Goal: Information Seeking & Learning: Learn about a topic

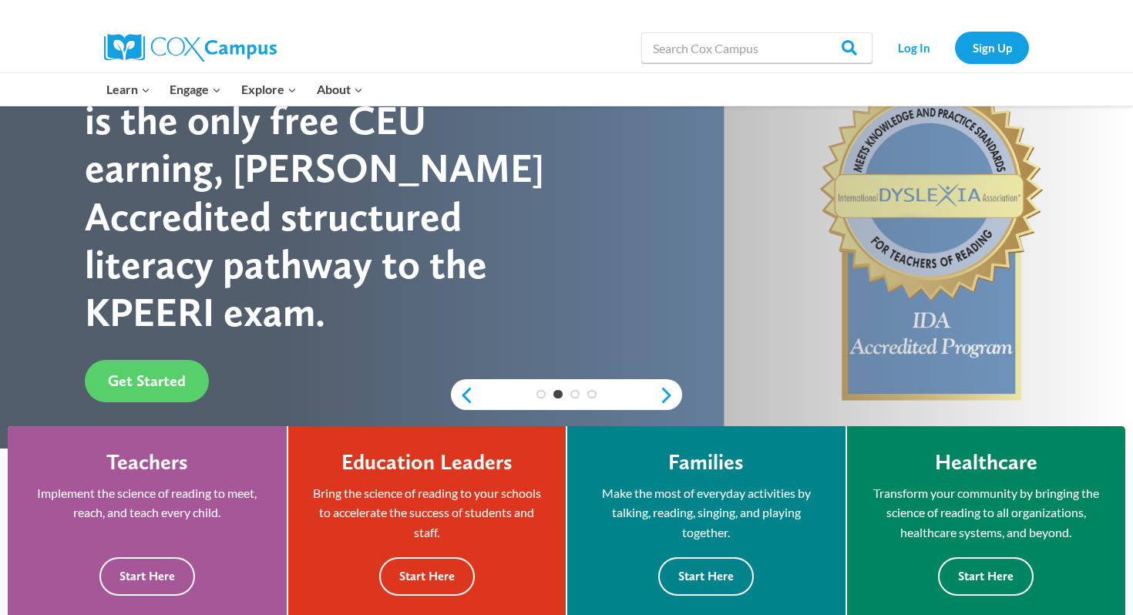
scroll to position [121, 0]
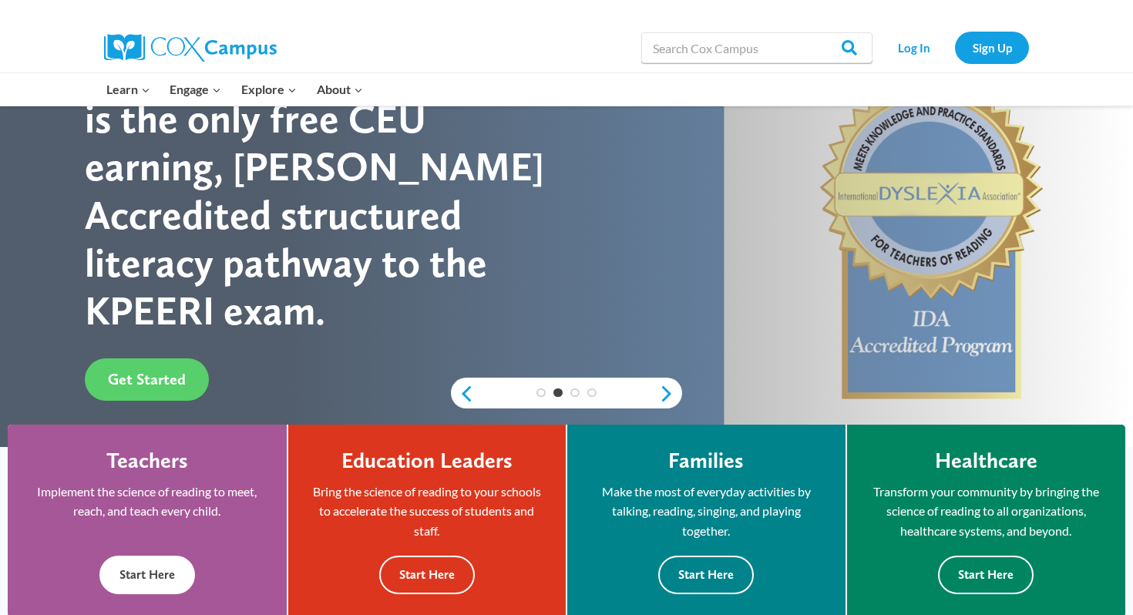
click at [157, 572] on button "Start Here" at bounding box center [147, 575] width 96 height 38
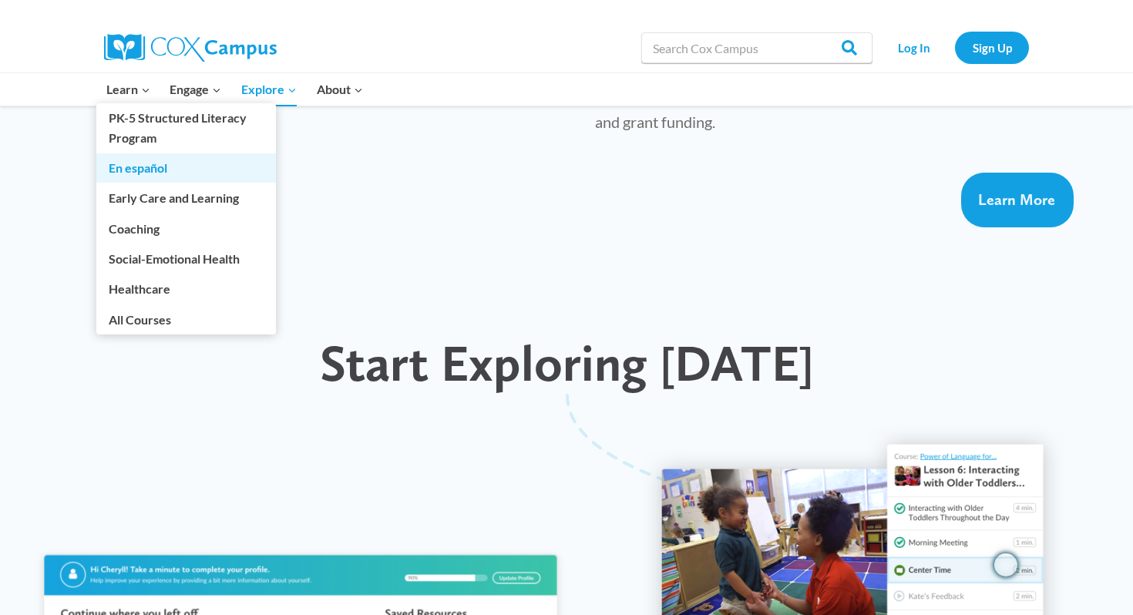
scroll to position [1248, 0]
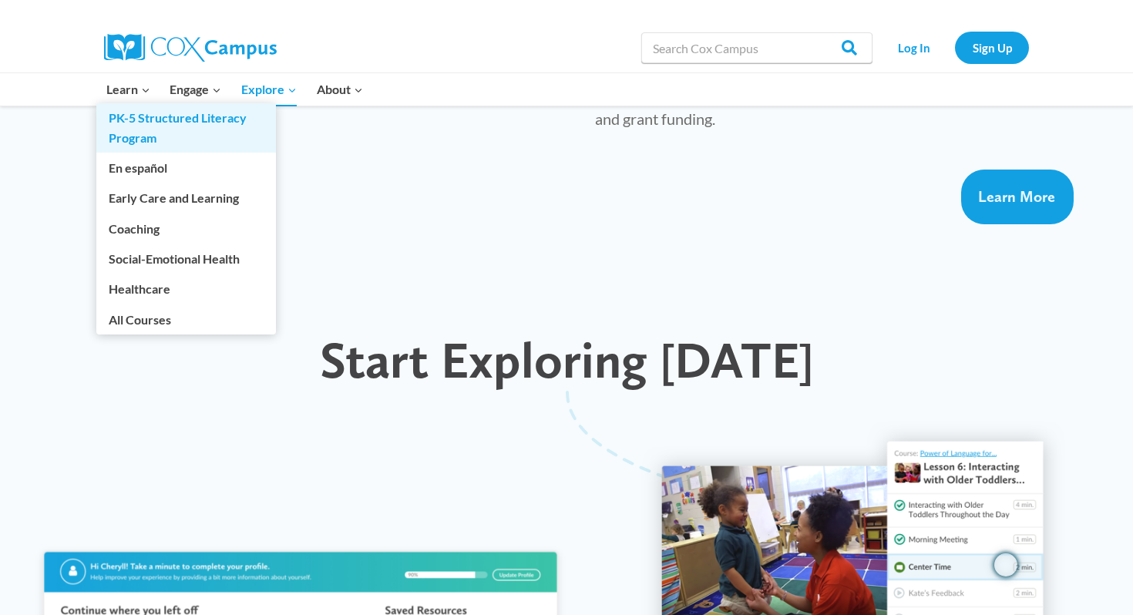
click at [169, 119] on link "PK-5 Structured Literacy Program" at bounding box center [186, 127] width 180 height 49
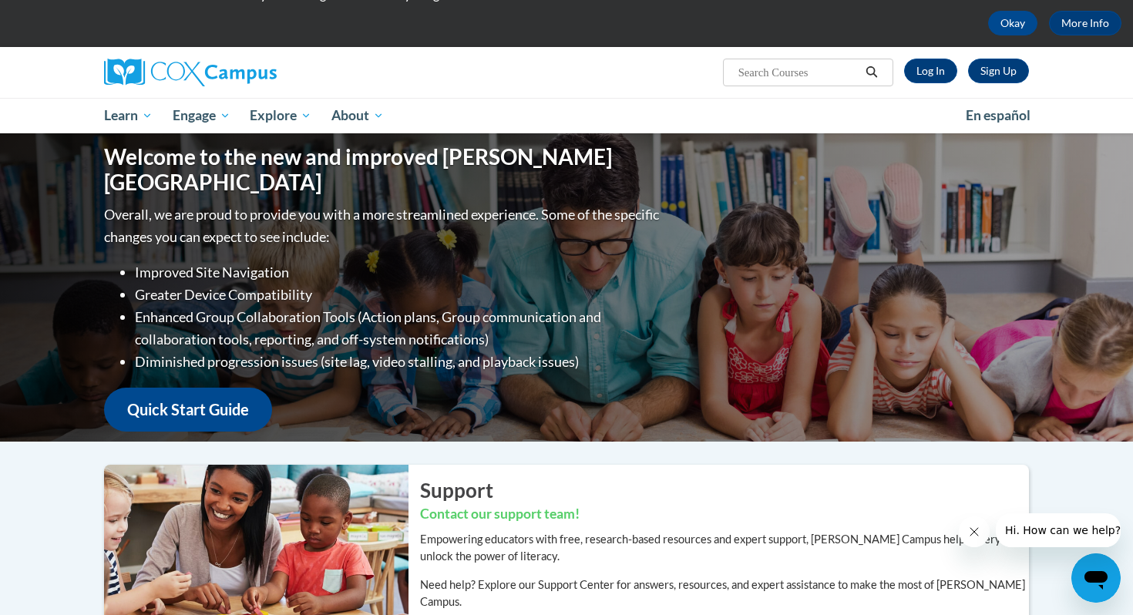
scroll to position [65, 0]
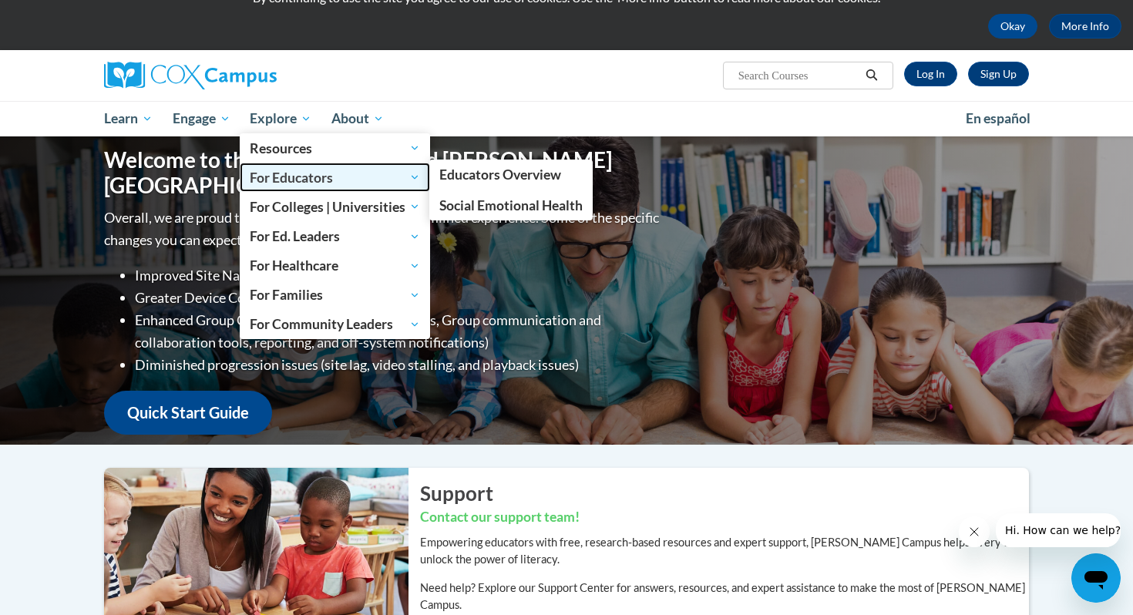
click at [295, 178] on span "For Educators" at bounding box center [335, 177] width 170 height 19
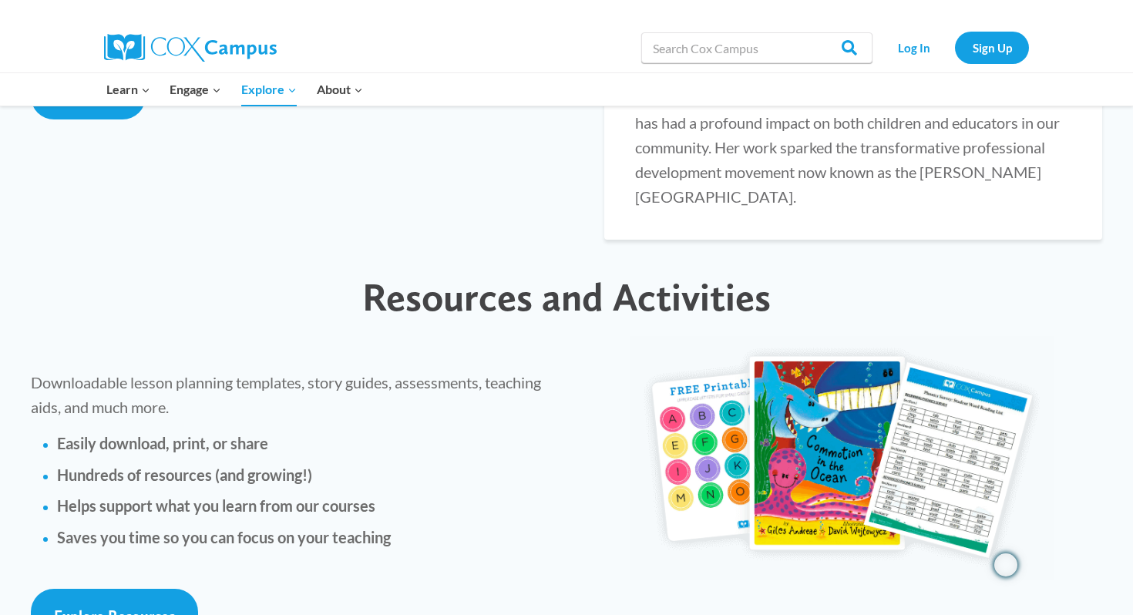
scroll to position [3274, 0]
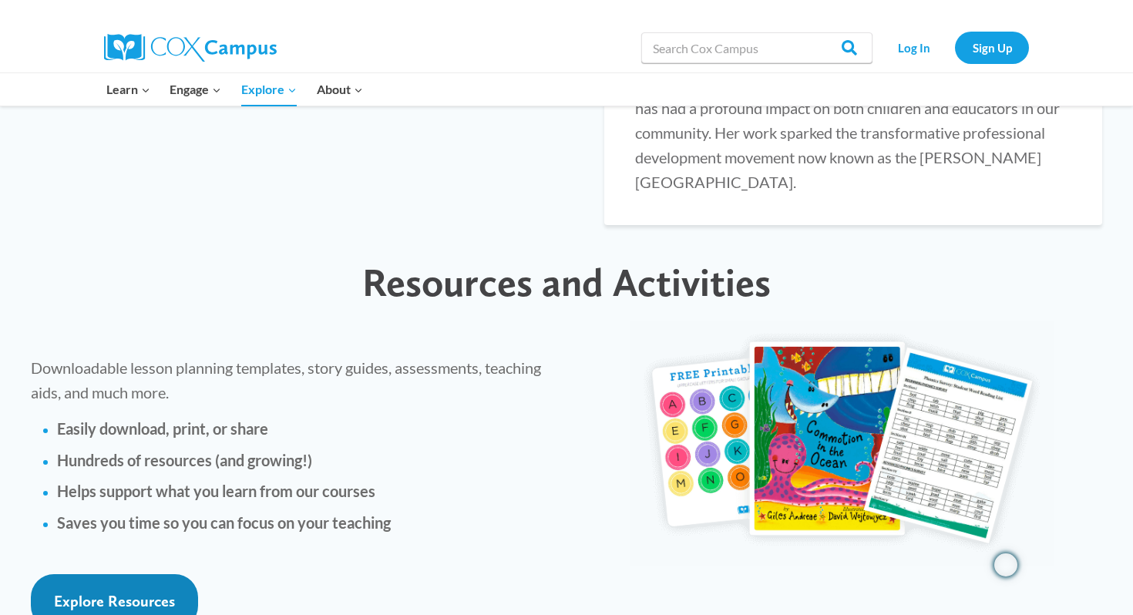
click at [119, 592] on span "Explore Resources" at bounding box center [114, 601] width 121 height 19
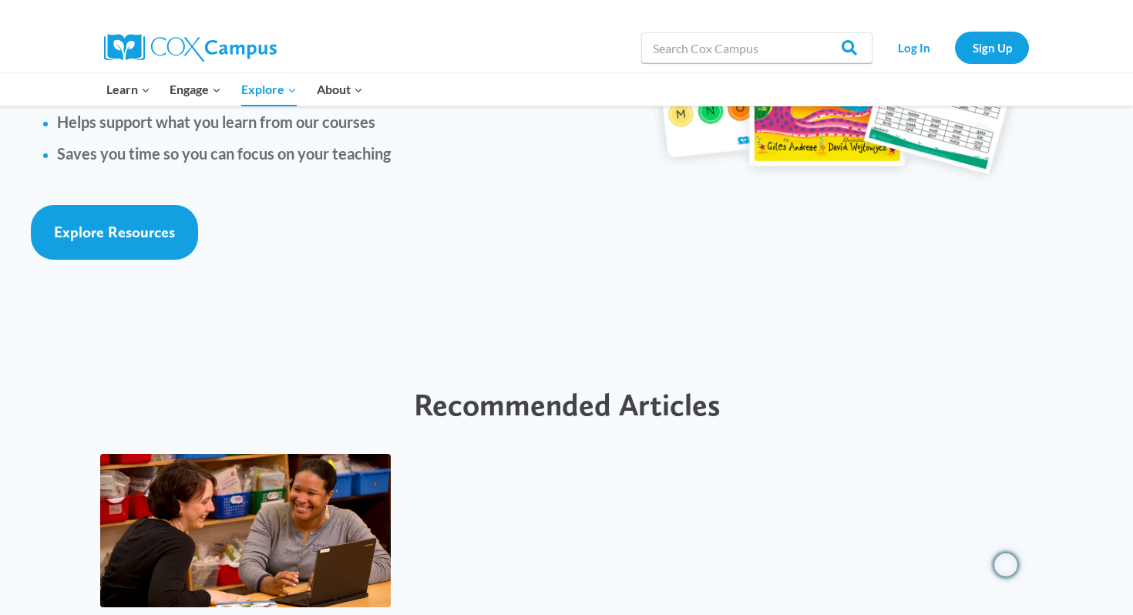
scroll to position [3650, 0]
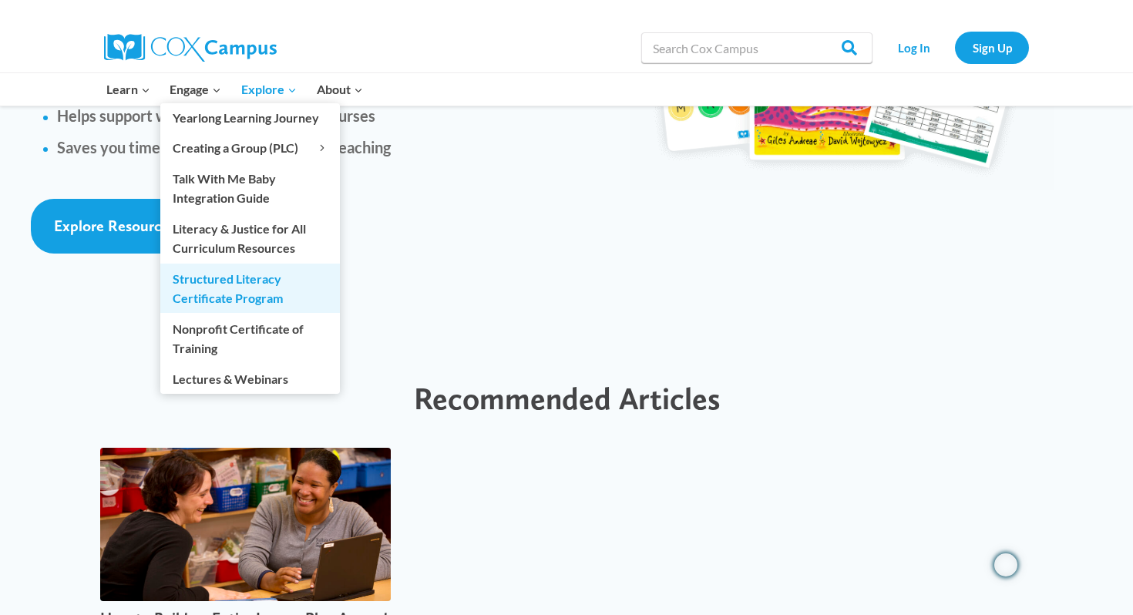
click at [213, 284] on link "Structured Literacy Certificate Program" at bounding box center [250, 288] width 180 height 49
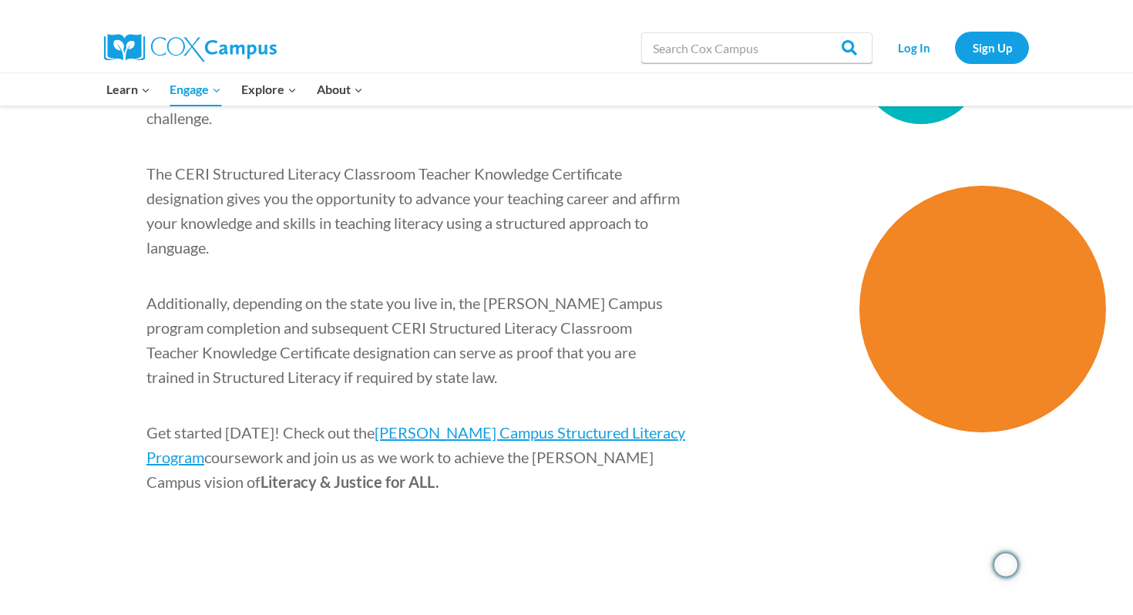
scroll to position [2361, 0]
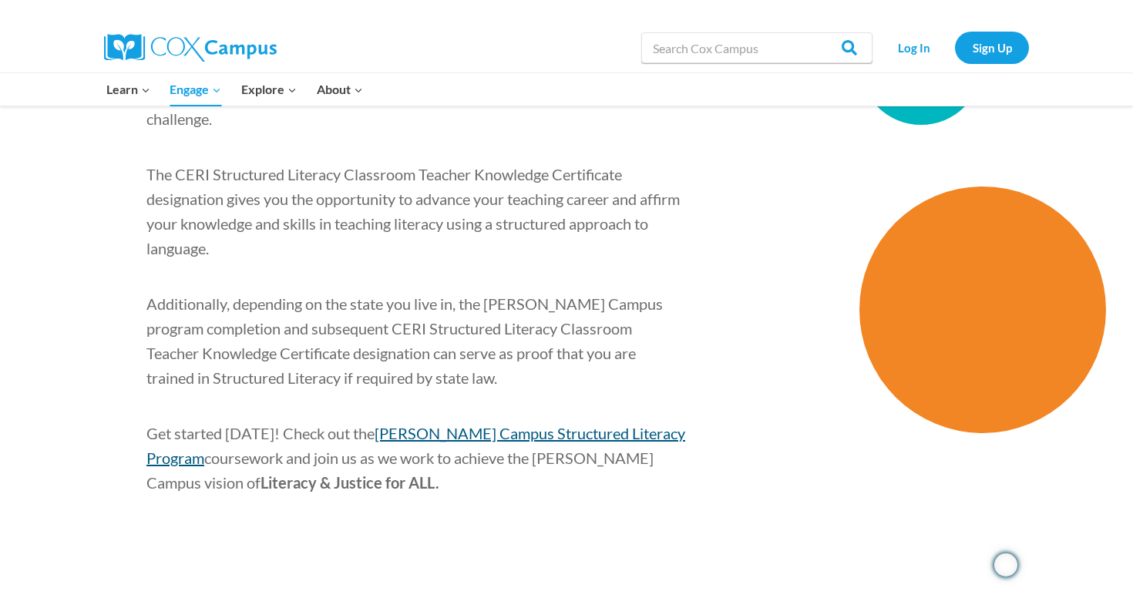
click at [436, 424] on span "[PERSON_NAME] Campus Structured Literacy Program" at bounding box center [415, 445] width 539 height 43
